Goal: Navigation & Orientation: Find specific page/section

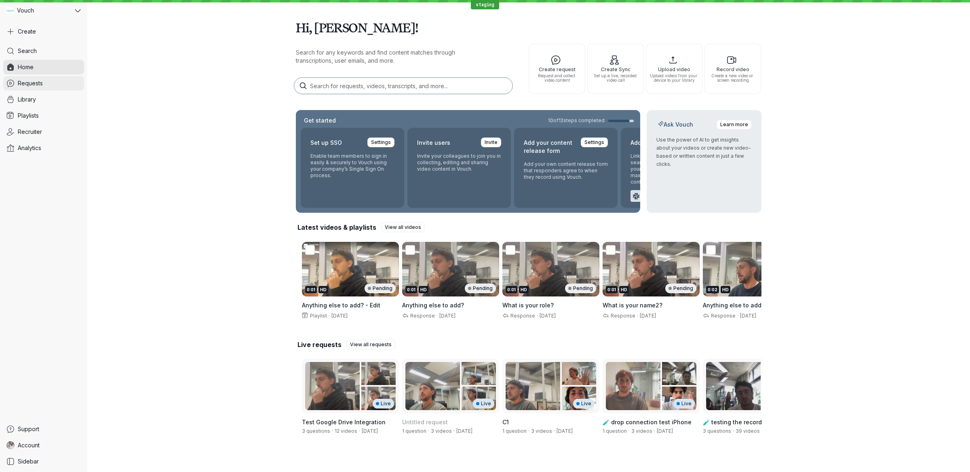
click at [44, 86] on link "Requests" at bounding box center [43, 83] width 81 height 15
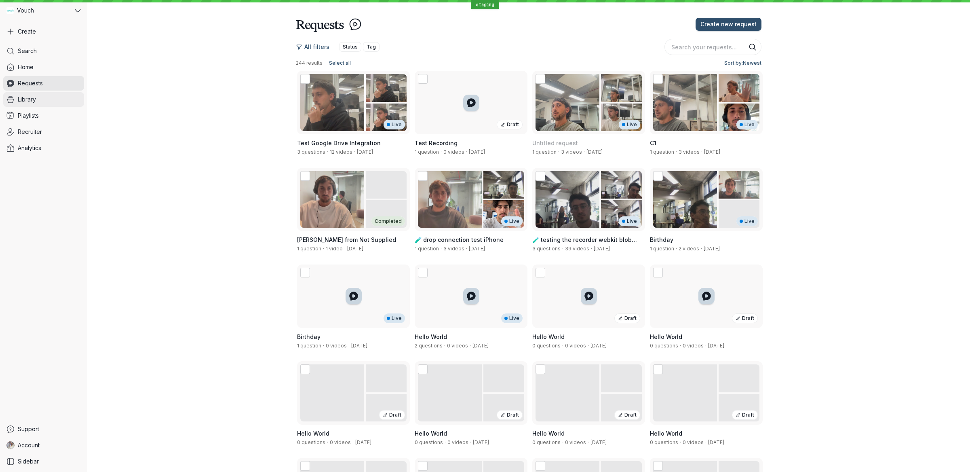
click at [50, 102] on link "Library" at bounding box center [43, 99] width 81 height 15
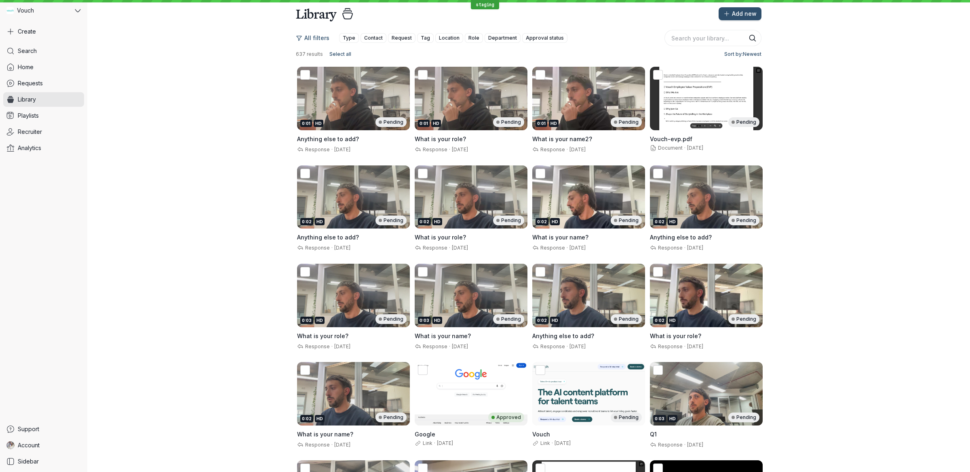
scroll to position [11, 0]
click at [344, 205] on div "0:02 HD Pending" at bounding box center [353, 196] width 113 height 63
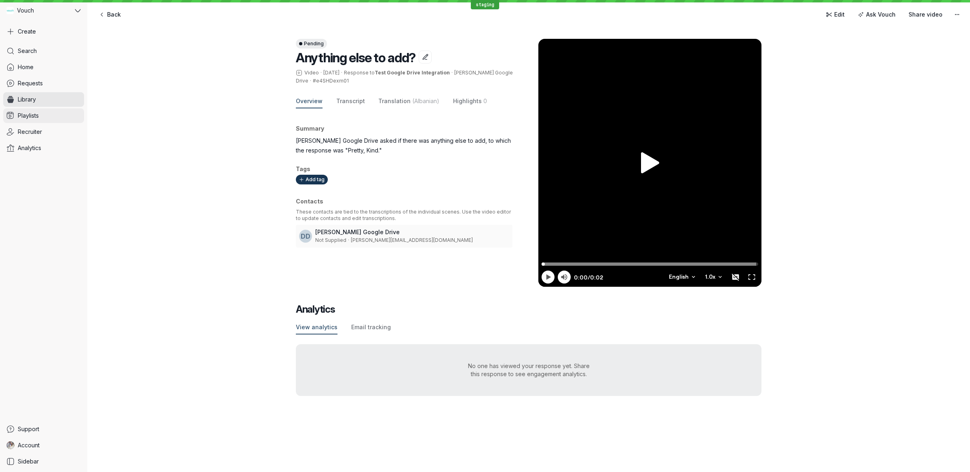
click at [54, 114] on link "Playlists" at bounding box center [43, 115] width 81 height 15
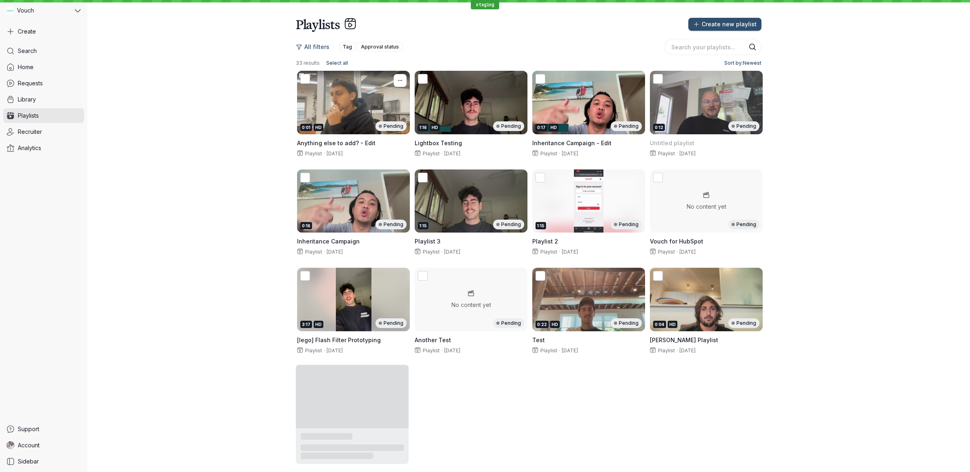
click at [364, 133] on div "0:01 HD Pending" at bounding box center [353, 102] width 113 height 63
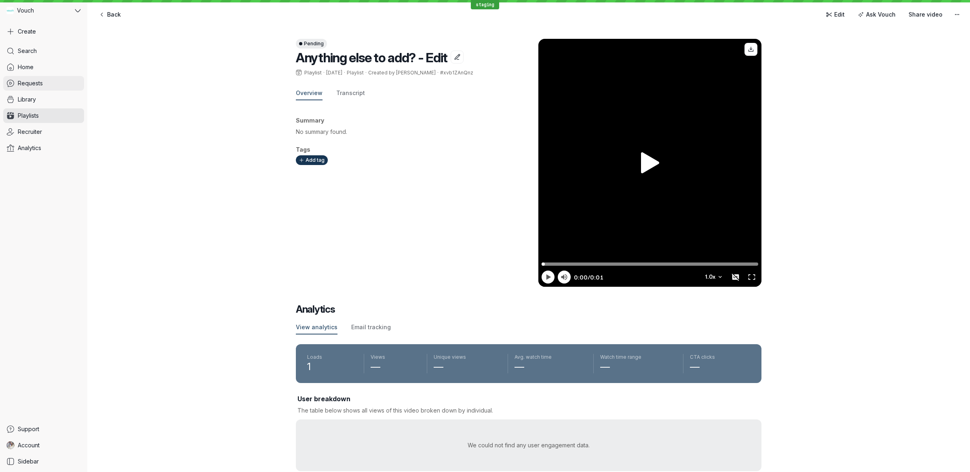
click at [45, 80] on link "Requests" at bounding box center [43, 83] width 81 height 15
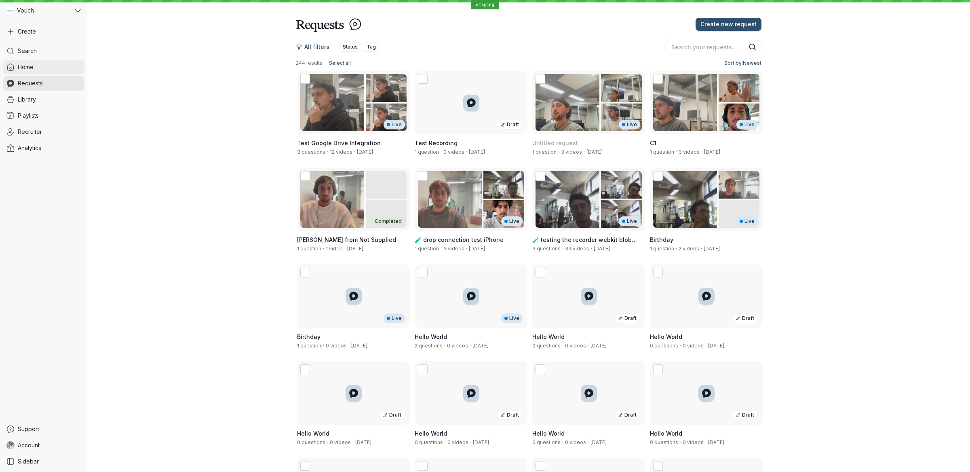
click at [54, 66] on link "Home" at bounding box center [43, 67] width 81 height 15
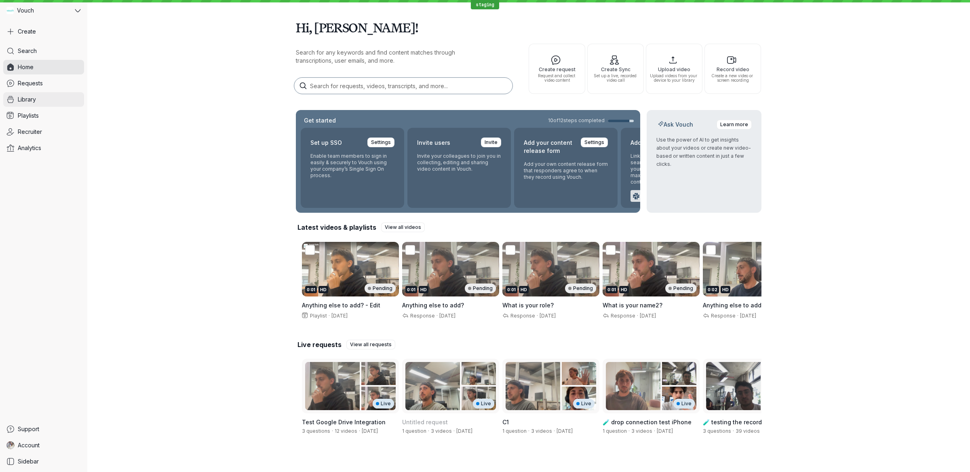
click at [63, 102] on link "Library" at bounding box center [43, 99] width 81 height 15
